Goal: Task Accomplishment & Management: Use online tool/utility

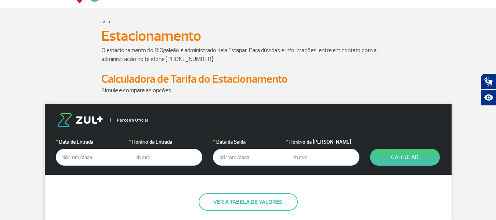
scroll to position [37, 0]
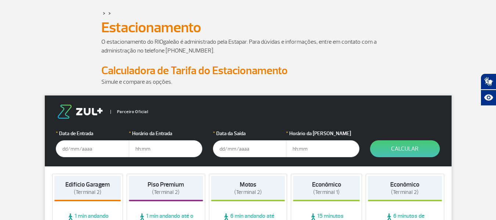
click at [93, 144] on input "text" at bounding box center [92, 148] width 73 height 17
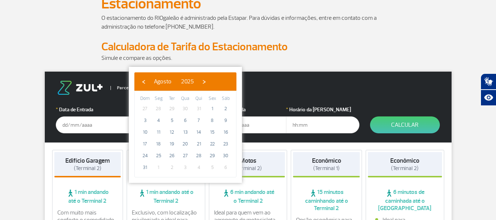
scroll to position [73, 0]
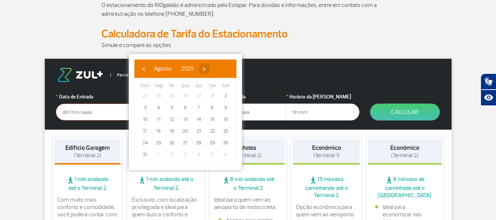
click at [210, 69] on span "›" at bounding box center [204, 68] width 11 height 11
click at [174, 130] on span "23" at bounding box center [172, 131] width 12 height 12
type input "[DATE]"
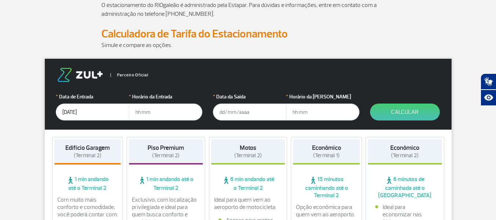
click at [148, 111] on input "text" at bounding box center [165, 112] width 73 height 17
type input "13:00"
click at [228, 109] on input "text" at bounding box center [249, 112] width 73 height 17
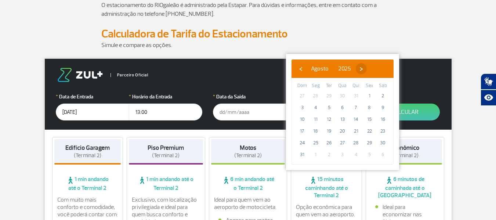
click at [367, 69] on span "›" at bounding box center [361, 68] width 11 height 11
click at [374, 69] on span "›" at bounding box center [368, 68] width 11 height 11
click at [346, 107] on span "8" at bounding box center [343, 108] width 12 height 12
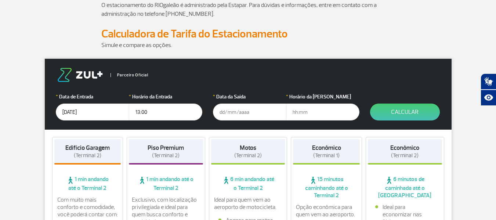
type input "[DATE]"
click at [306, 115] on input "text" at bounding box center [322, 112] width 73 height 17
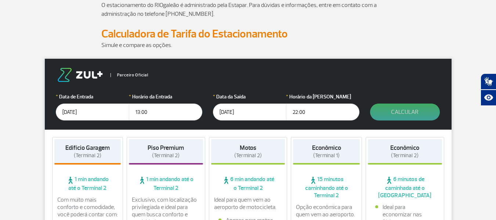
type input "22:00"
click at [414, 108] on button "Calcular" at bounding box center [405, 112] width 70 height 17
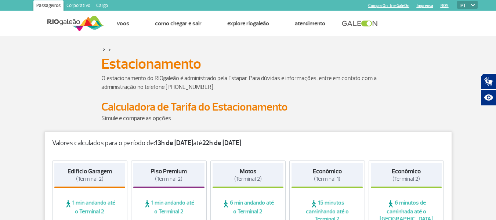
scroll to position [0, 0]
drag, startPoint x: 339, startPoint y: 118, endPoint x: 348, endPoint y: 118, distance: 8.8
click at [348, 118] on p "Simule e compare as opções." at bounding box center [248, 118] width 294 height 9
